Goal: Information Seeking & Learning: Learn about a topic

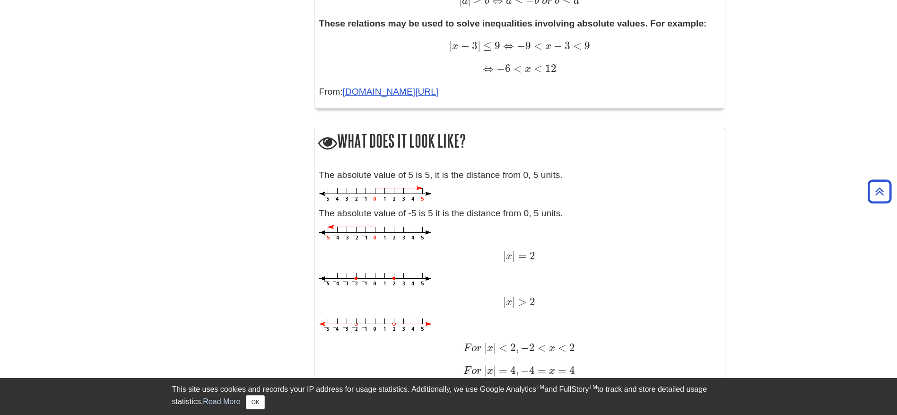
scroll to position [865, 0]
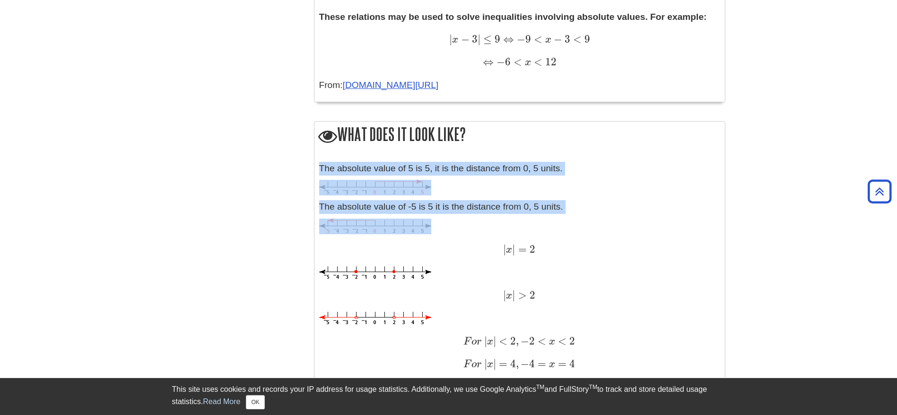
drag, startPoint x: 321, startPoint y: 167, endPoint x: 435, endPoint y: 222, distance: 126.5
click at [435, 222] on div "The absolute value of 5 is 5, it is the distance from 0, 5 units. The absolute …" at bounding box center [519, 308] width 401 height 292
copy div "The absolute value of 5 is 5, it is the distance from 0, 5 units. The absolute …"
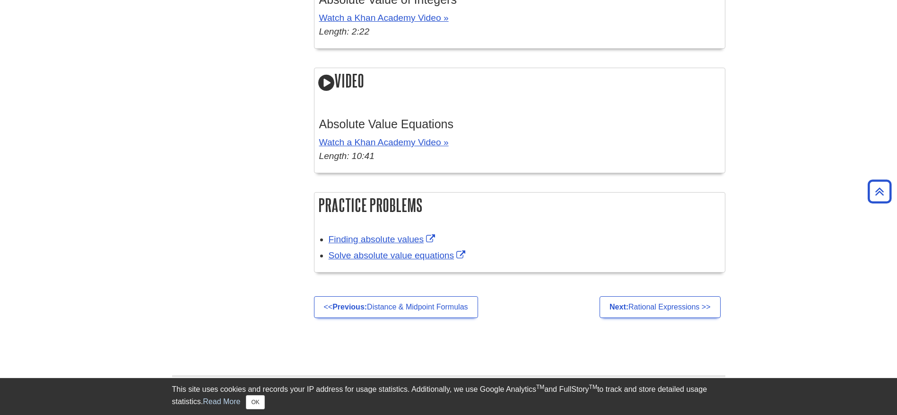
scroll to position [1669, 0]
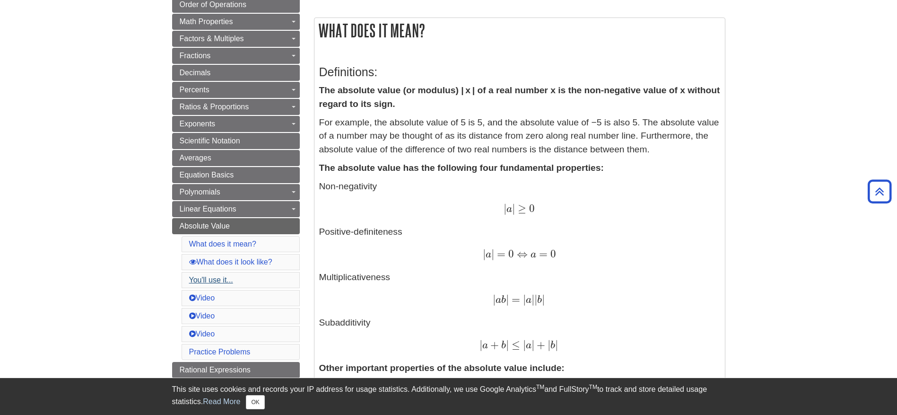
scroll to position [108, 0]
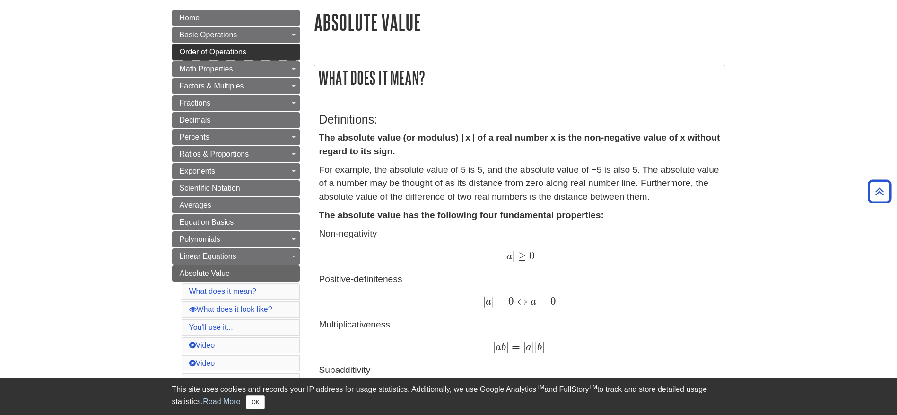
click at [224, 54] on span "Order of Operations" at bounding box center [213, 52] width 67 height 8
